Goal: Obtain resource: Download file/media

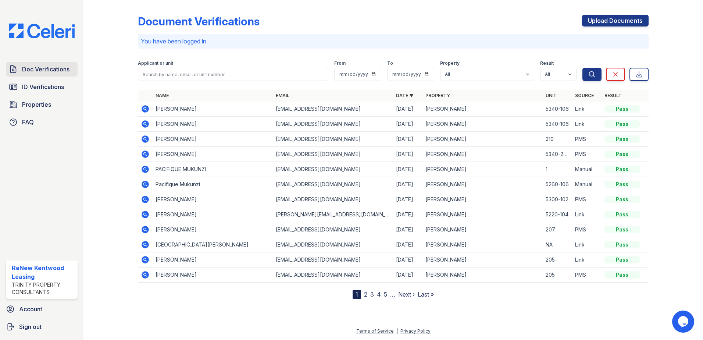
click at [49, 62] on link "Doc Verifications" at bounding box center [42, 69] width 72 height 15
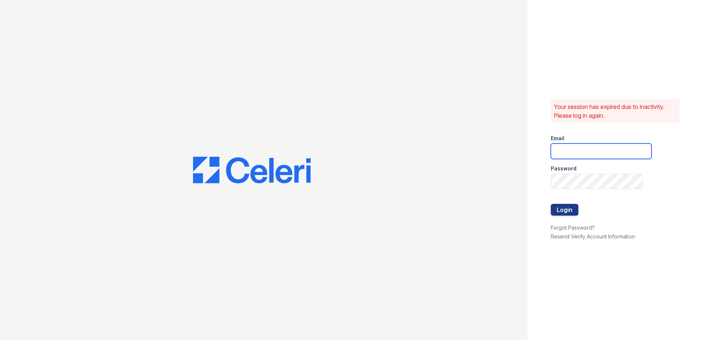
type input "renewkentwood@trinity-pm.com"
click at [565, 209] on button "Login" at bounding box center [564, 210] width 28 height 12
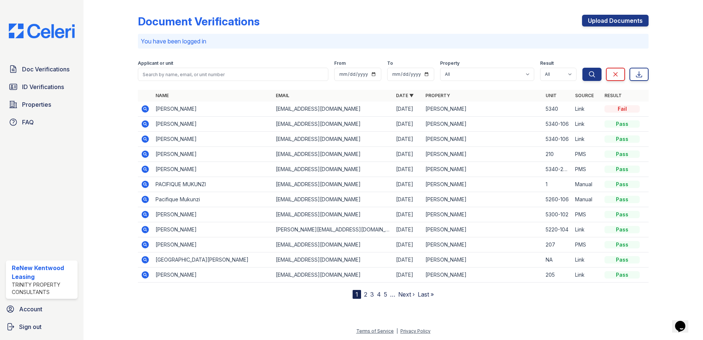
click at [142, 108] on icon at bounding box center [144, 108] width 7 height 7
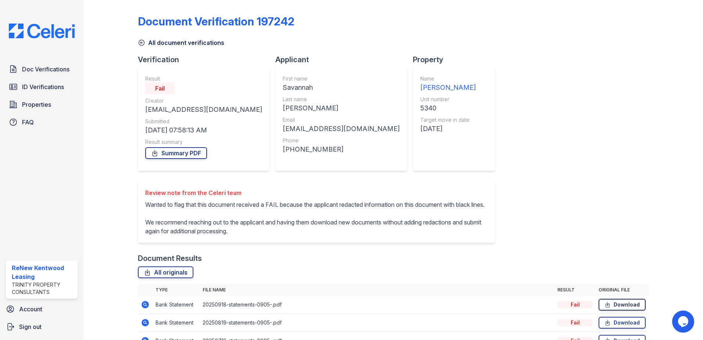
click at [615, 310] on link "Download" at bounding box center [621, 304] width 47 height 12
